Goal: Navigation & Orientation: Find specific page/section

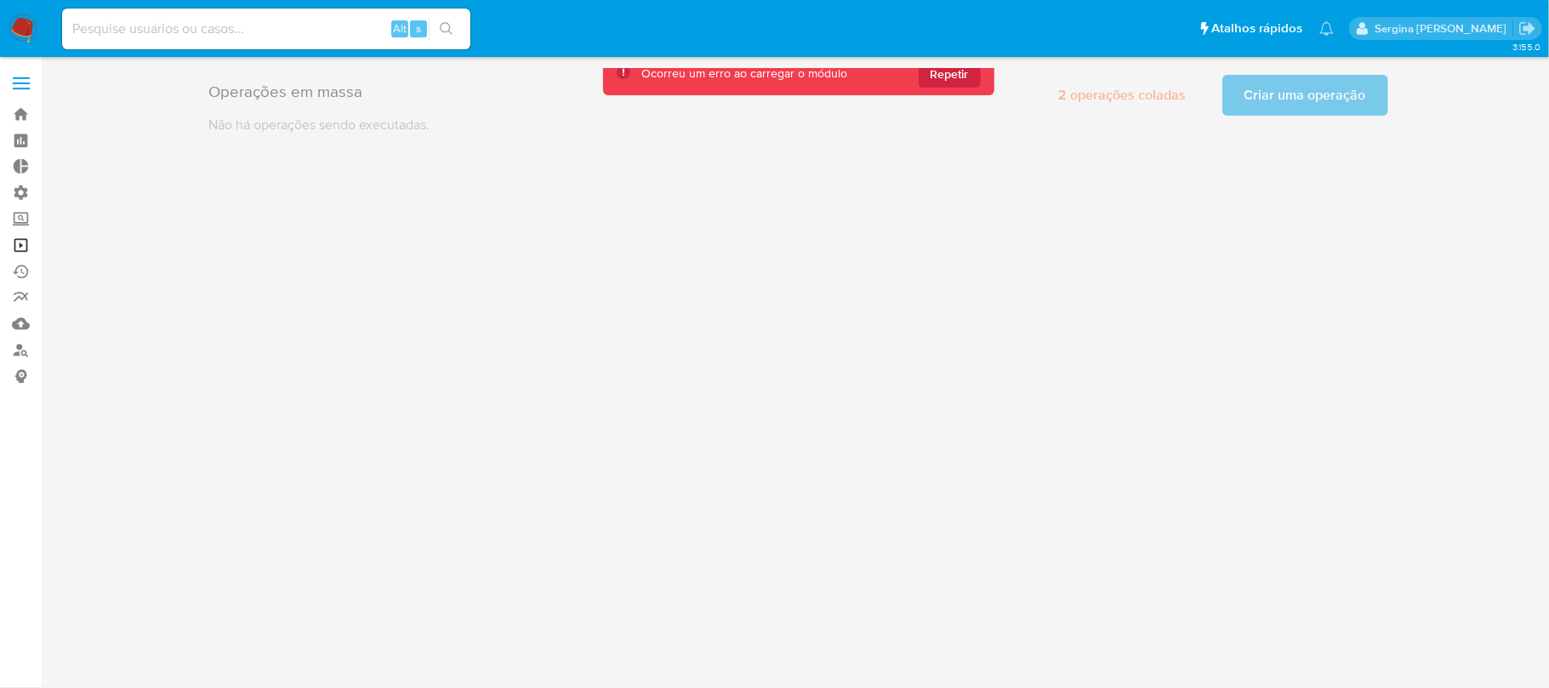
click at [22, 243] on link "Operações em massa" at bounding box center [101, 245] width 202 height 26
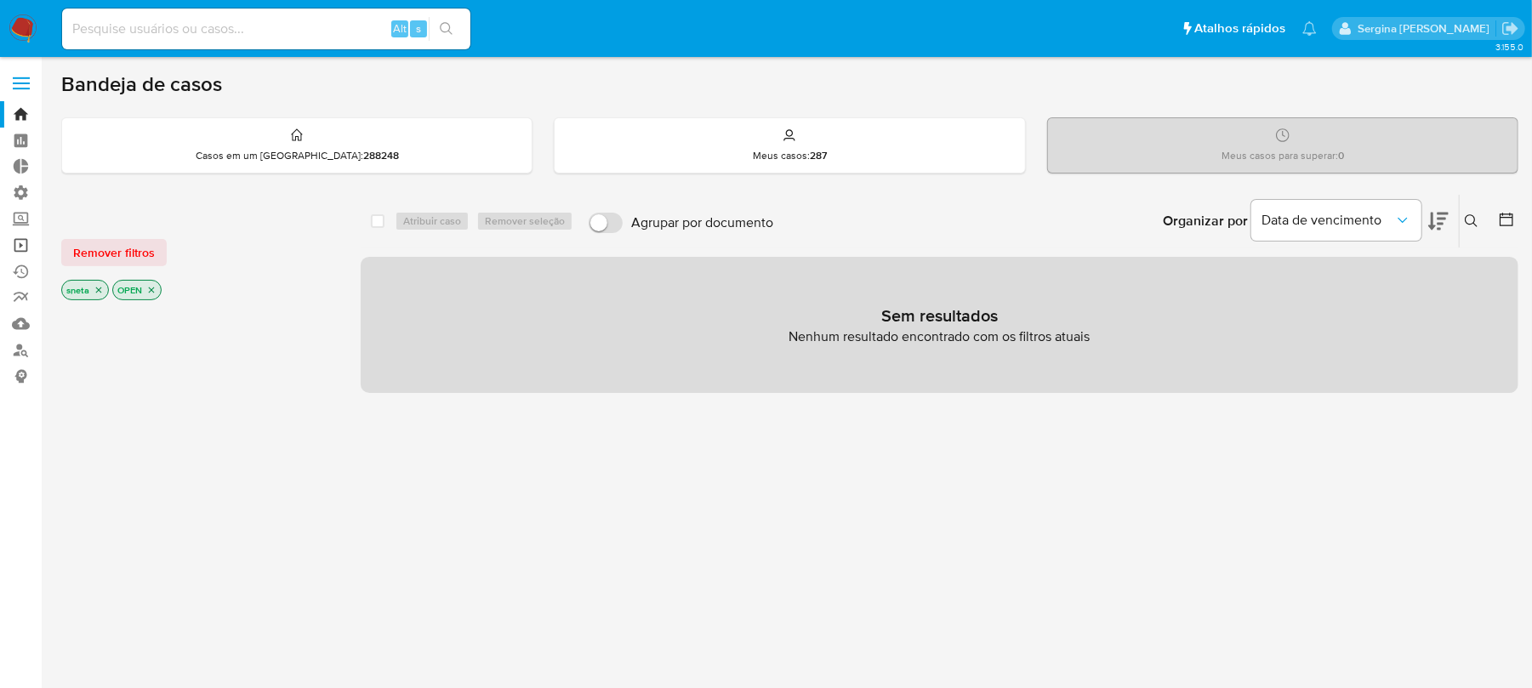
click at [14, 247] on link "Operações em massa" at bounding box center [101, 245] width 202 height 26
